Goal: Task Accomplishment & Management: Use online tool/utility

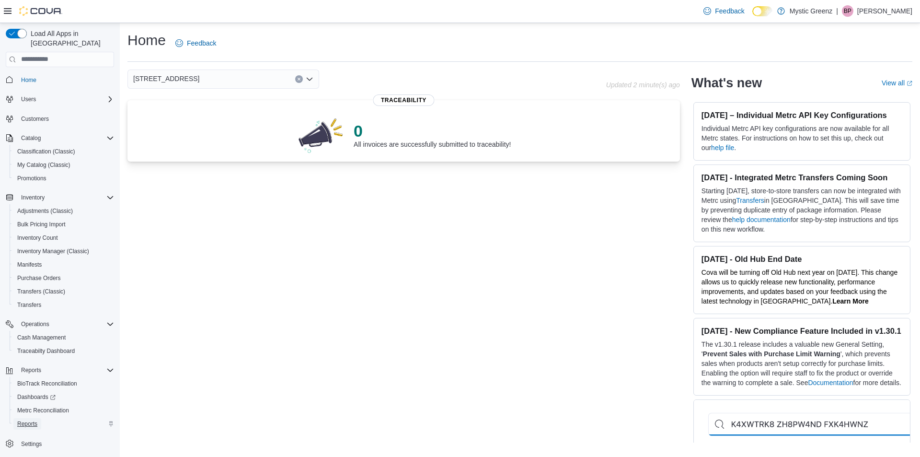
click at [32, 420] on span "Reports" at bounding box center [27, 424] width 20 height 8
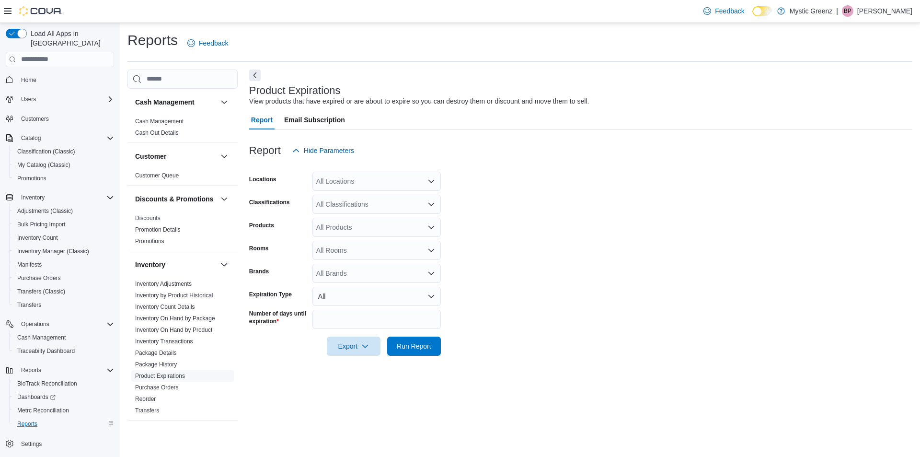
click at [179, 379] on link "Product Expirations" at bounding box center [160, 375] width 50 height 7
click at [173, 379] on link "Product Expirations" at bounding box center [160, 375] width 50 height 7
drag, startPoint x: 447, startPoint y: 171, endPoint x: 438, endPoint y: 180, distance: 12.9
click at [445, 177] on form "Locations All Locations Classifications All Classifications Products All Produc…" at bounding box center [580, 257] width 663 height 195
click at [430, 182] on icon "Open list of options" at bounding box center [431, 180] width 6 height 3
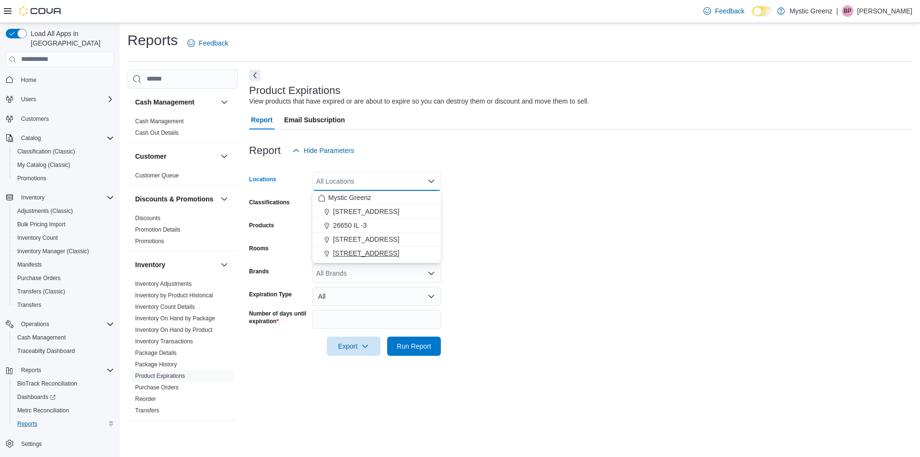
click at [382, 258] on button "[STREET_ADDRESS]" at bounding box center [376, 253] width 128 height 14
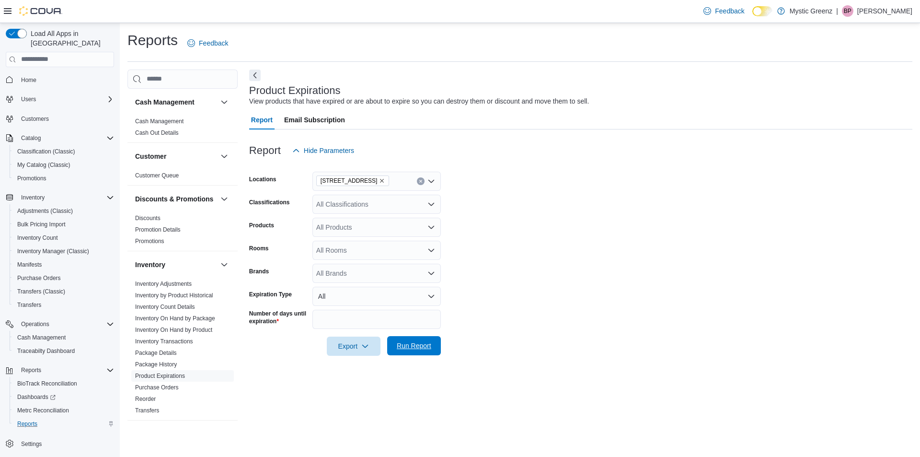
click at [415, 337] on span "Run Report" at bounding box center [414, 345] width 42 height 19
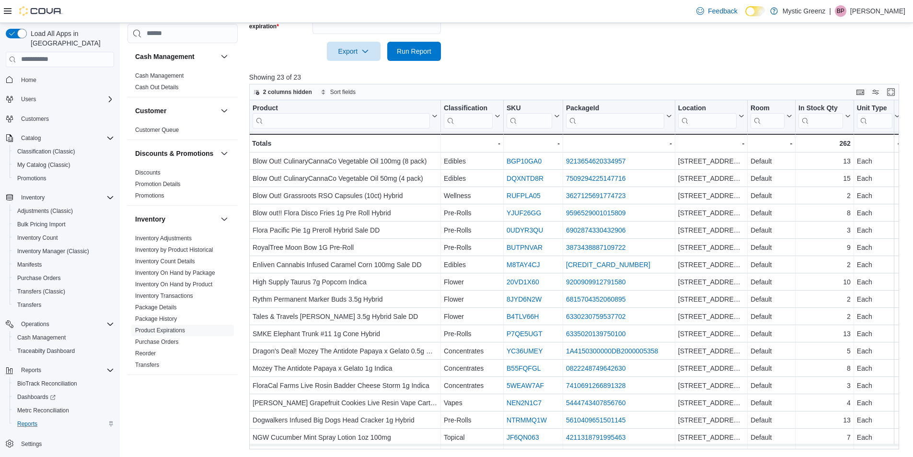
click at [440, 448] on div "Product Click to view column header actions Classification Click to view column…" at bounding box center [577, 274] width 656 height 349
